Goal: Task Accomplishment & Management: Complete application form

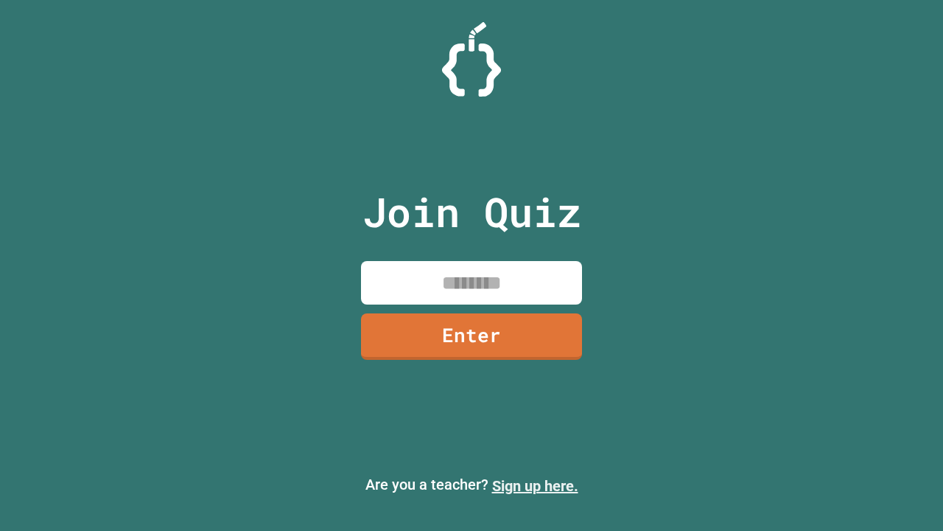
click at [535, 486] on link "Sign up here." at bounding box center [535, 486] width 86 height 18
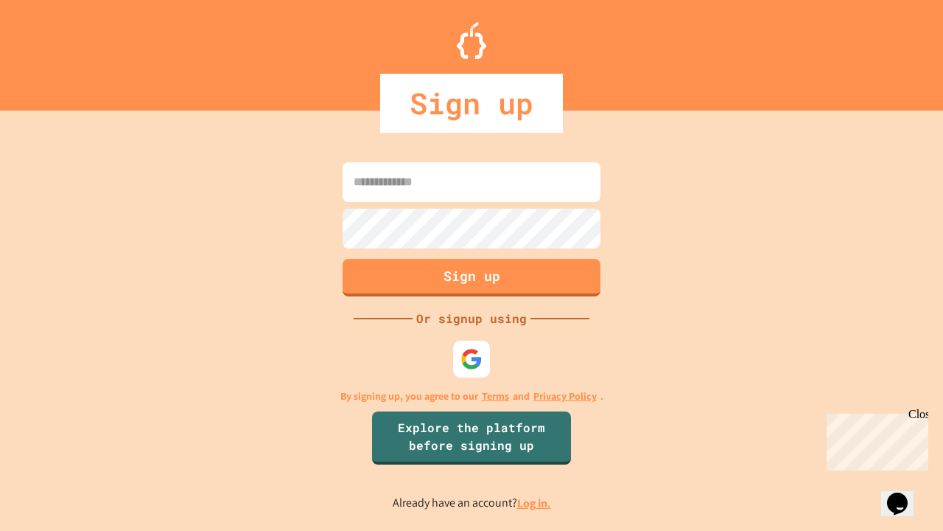
click at [535, 503] on link "Log in." at bounding box center [534, 502] width 34 height 15
